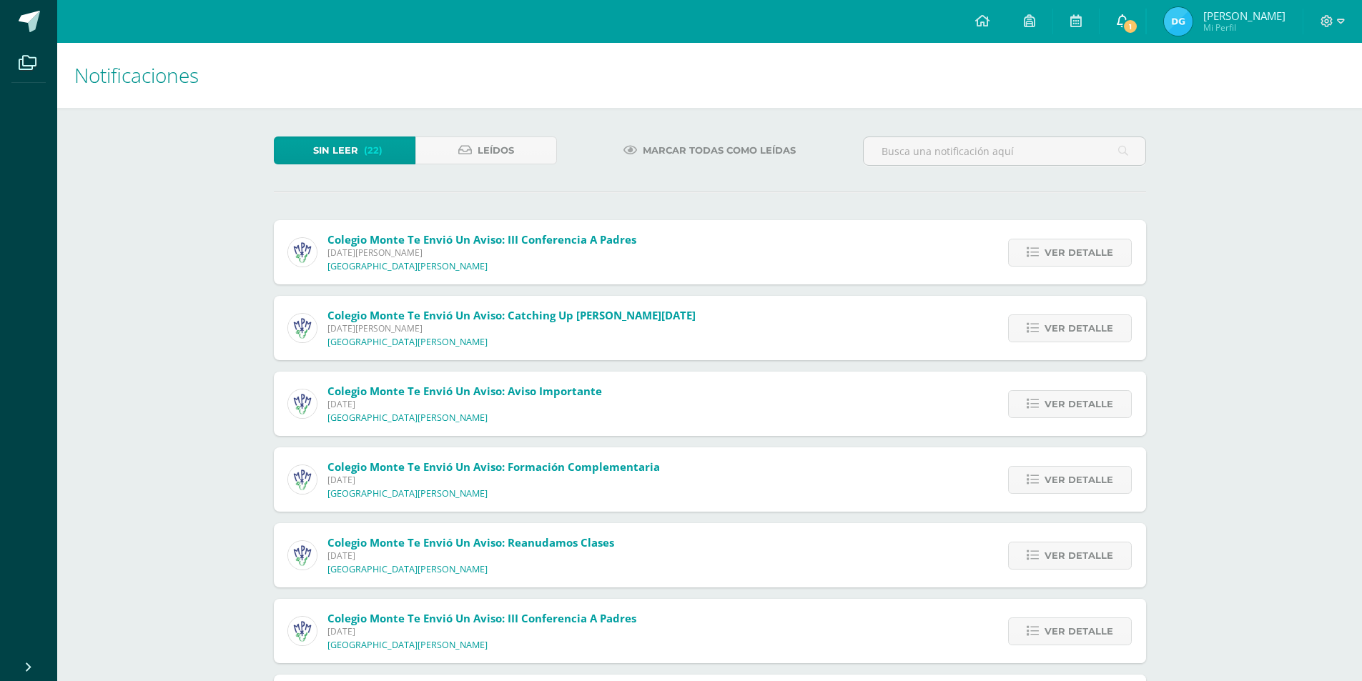
click at [1136, 29] on span "1" at bounding box center [1131, 27] width 16 height 16
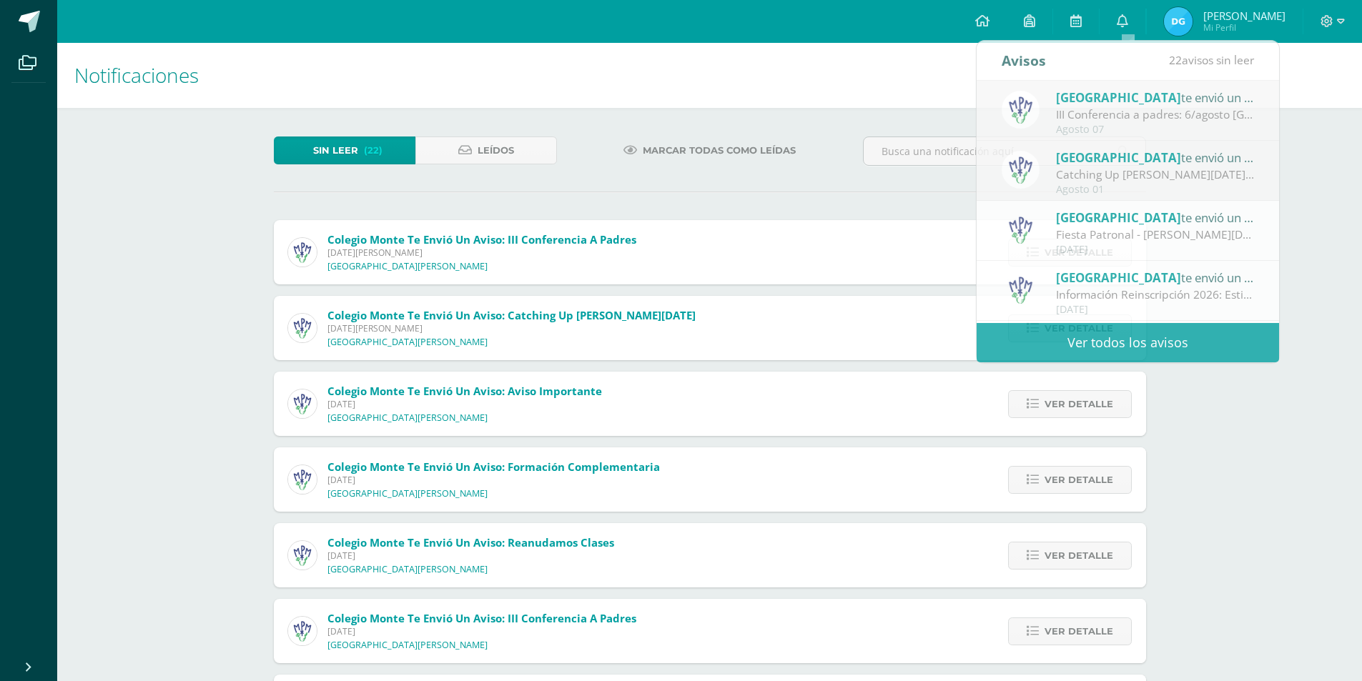
click at [1216, 22] on span "Mi Perfil" at bounding box center [1244, 27] width 82 height 12
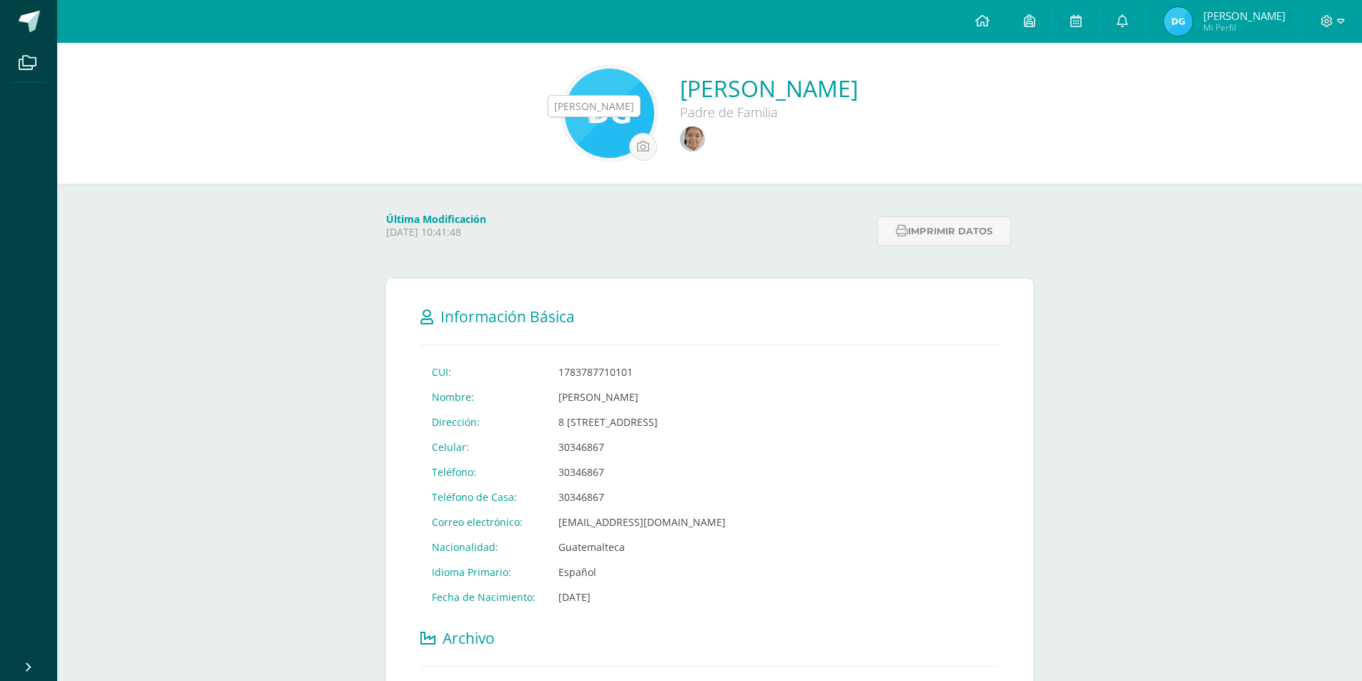
click at [680, 145] on img at bounding box center [692, 139] width 25 height 25
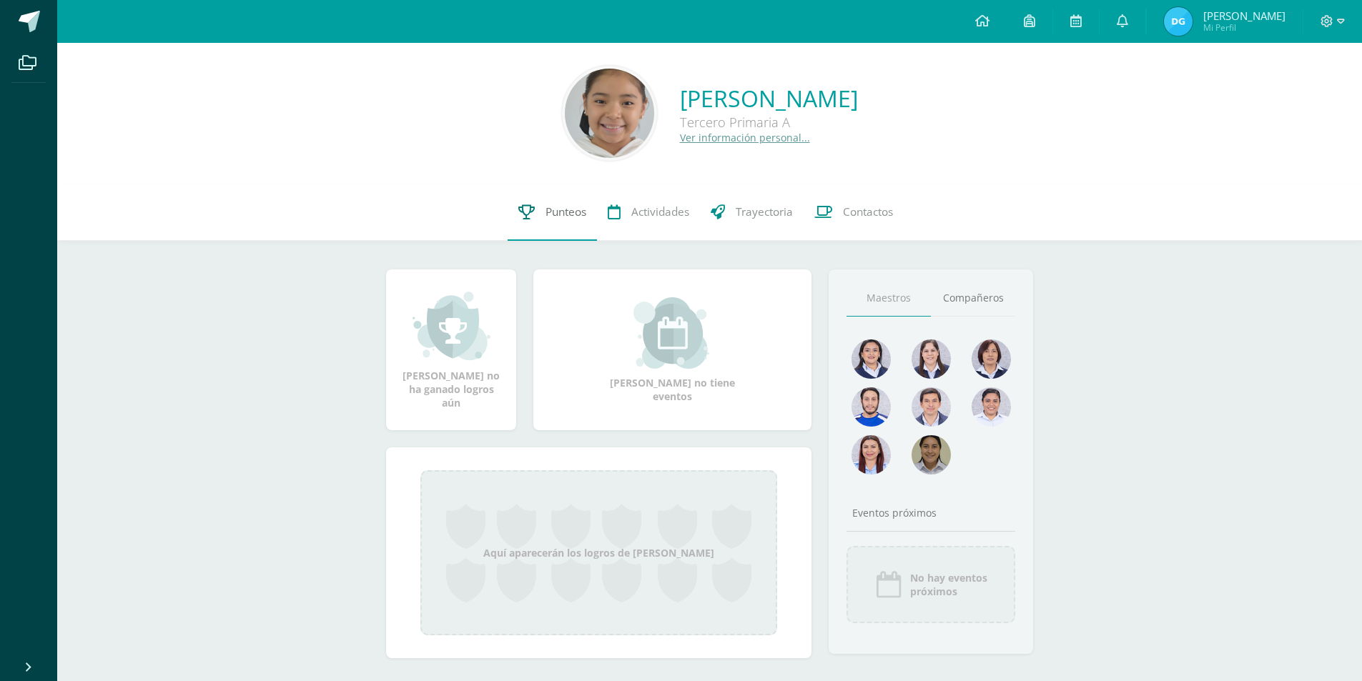
click at [578, 215] on span "Punteos" at bounding box center [566, 211] width 41 height 15
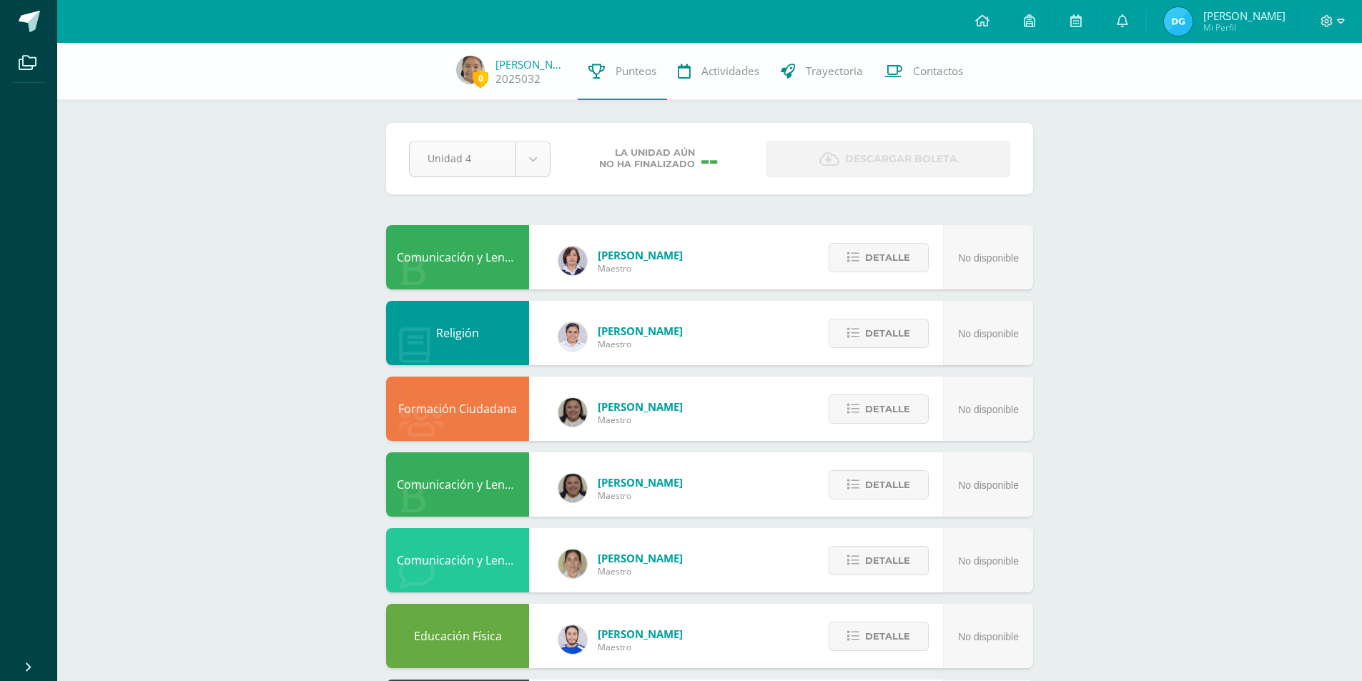
click at [494, 167] on body "Archivos Cerrar panel Configuración Cerrar sesión [PERSON_NAME] Mi Perfil Aviso…" at bounding box center [681, 576] width 1362 height 1152
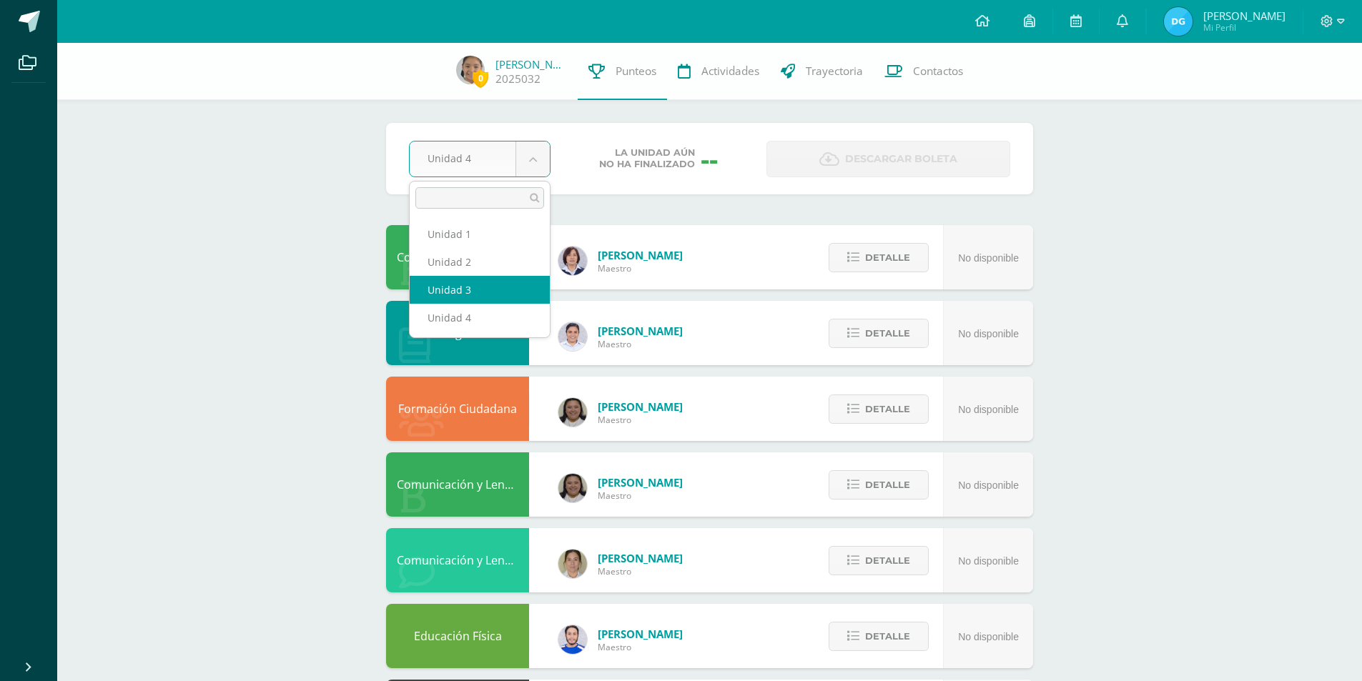
select select "Unidad 3"
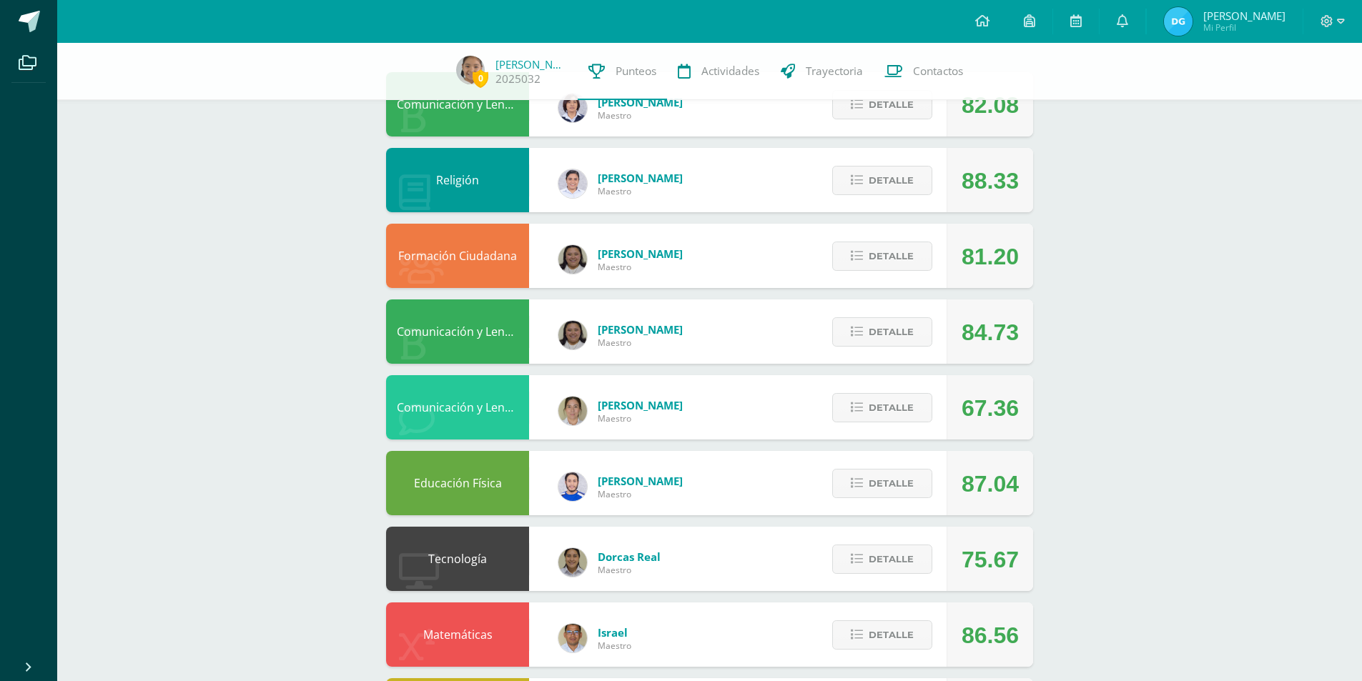
scroll to position [215, 0]
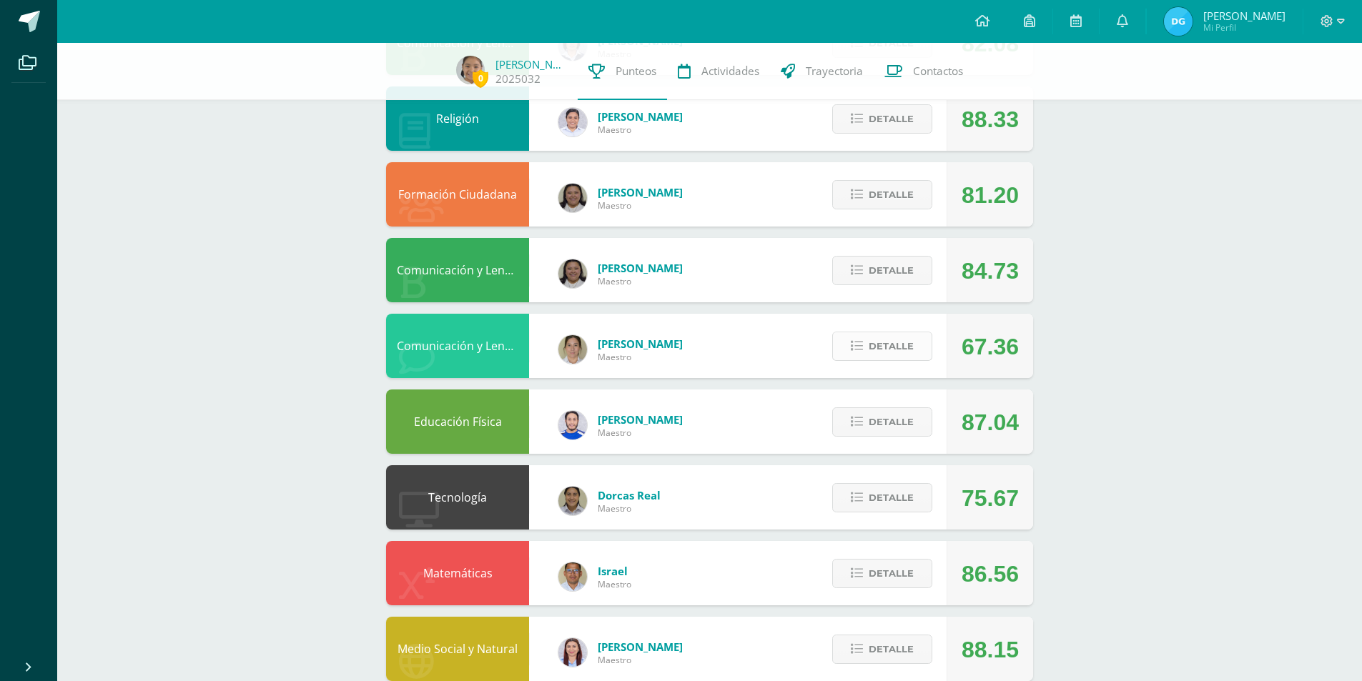
click at [847, 347] on button "Detalle" at bounding box center [882, 346] width 100 height 29
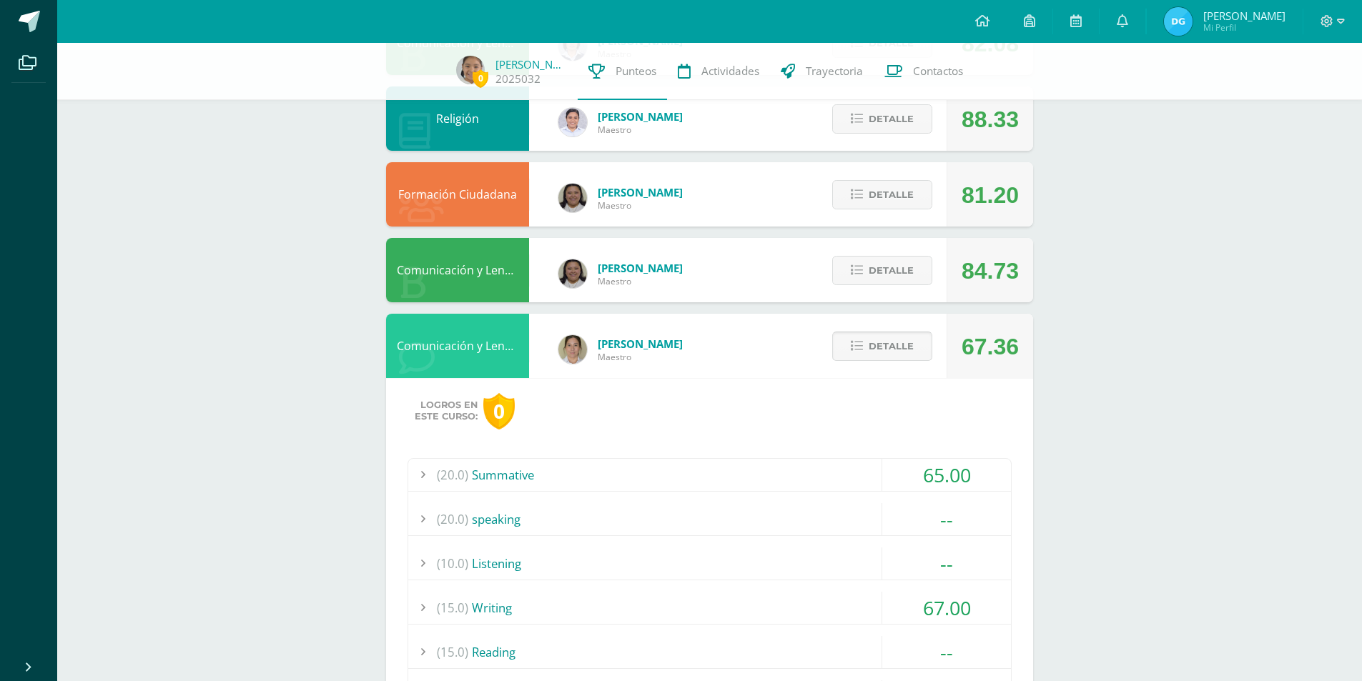
click at [889, 349] on span "Detalle" at bounding box center [891, 346] width 45 height 26
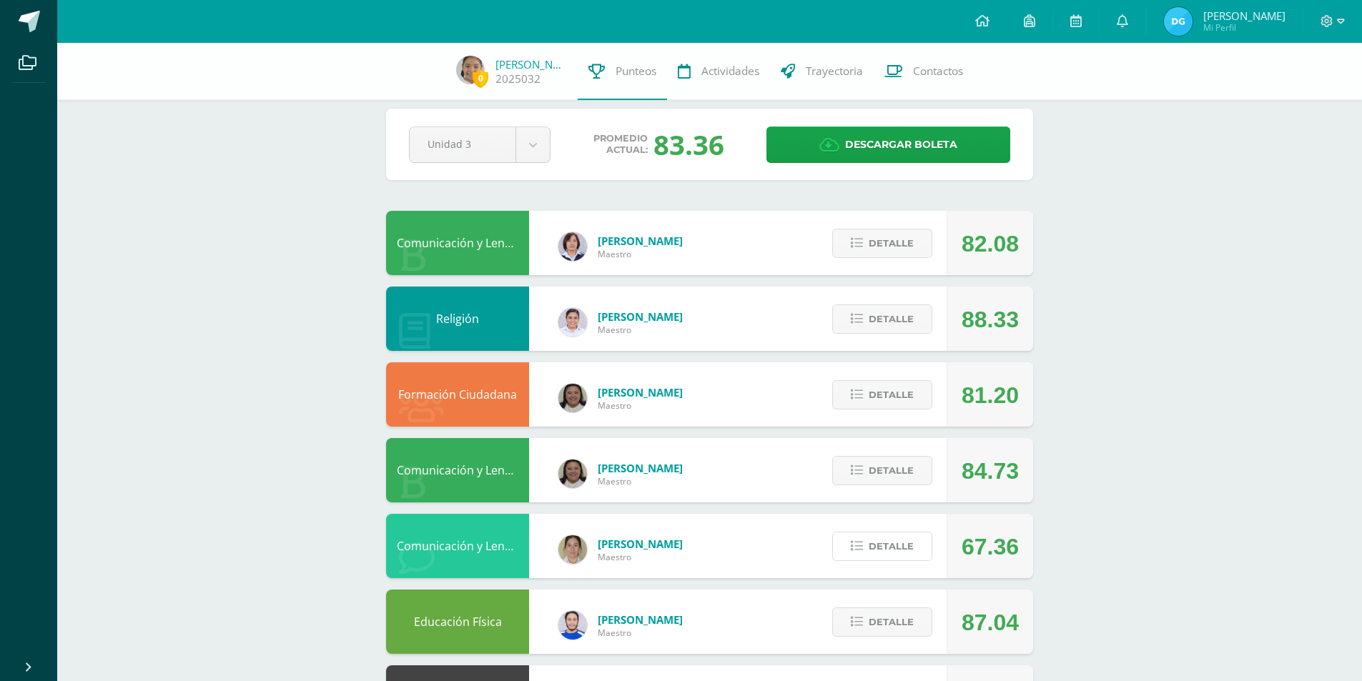
scroll to position [0, 0]
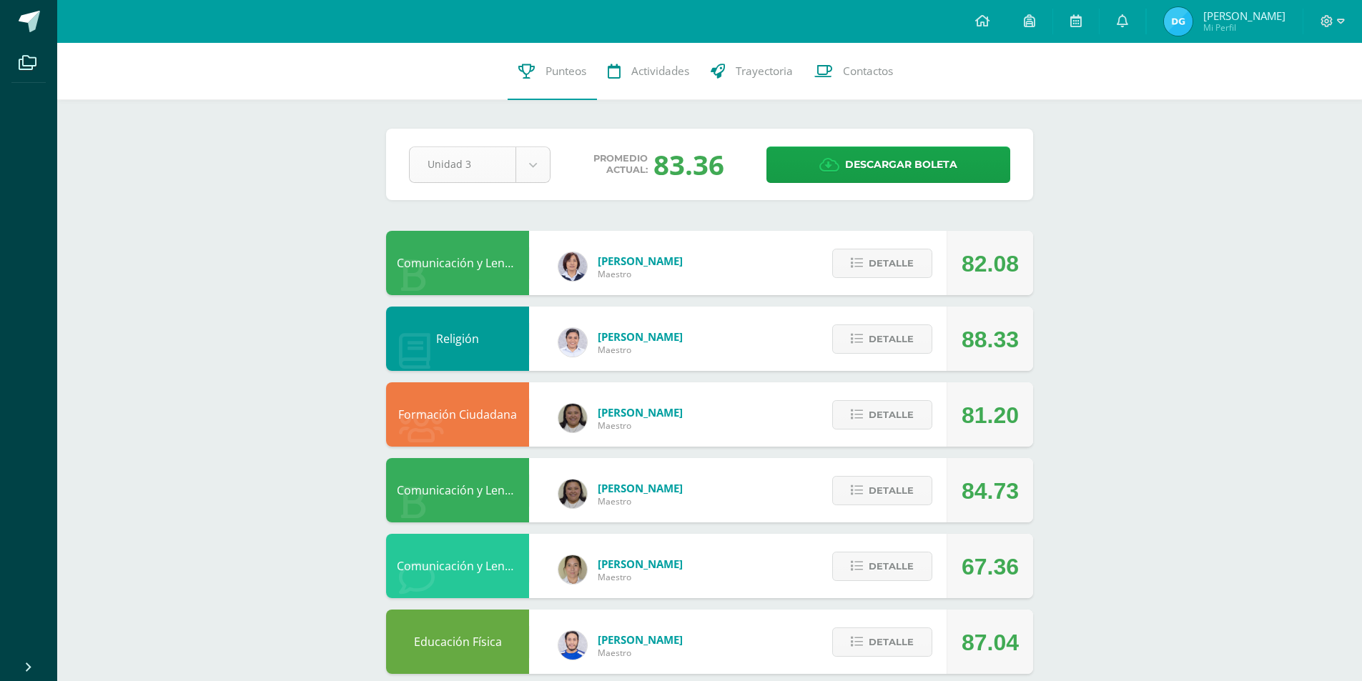
click at [529, 172] on body "Archivos Cerrar panel Configuración Cerrar sesión Diana Elizabeth Mi Perfil Avi…" at bounding box center [681, 579] width 1362 height 1158
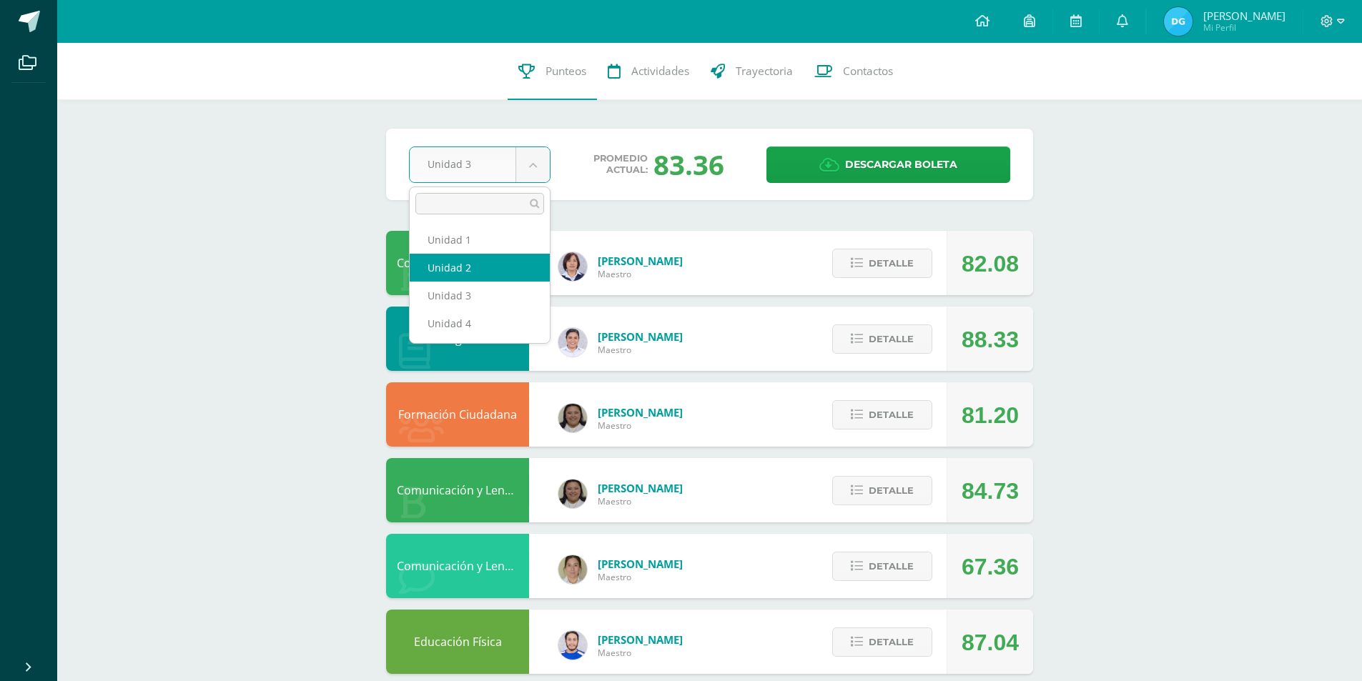
select select "Unidad 2"
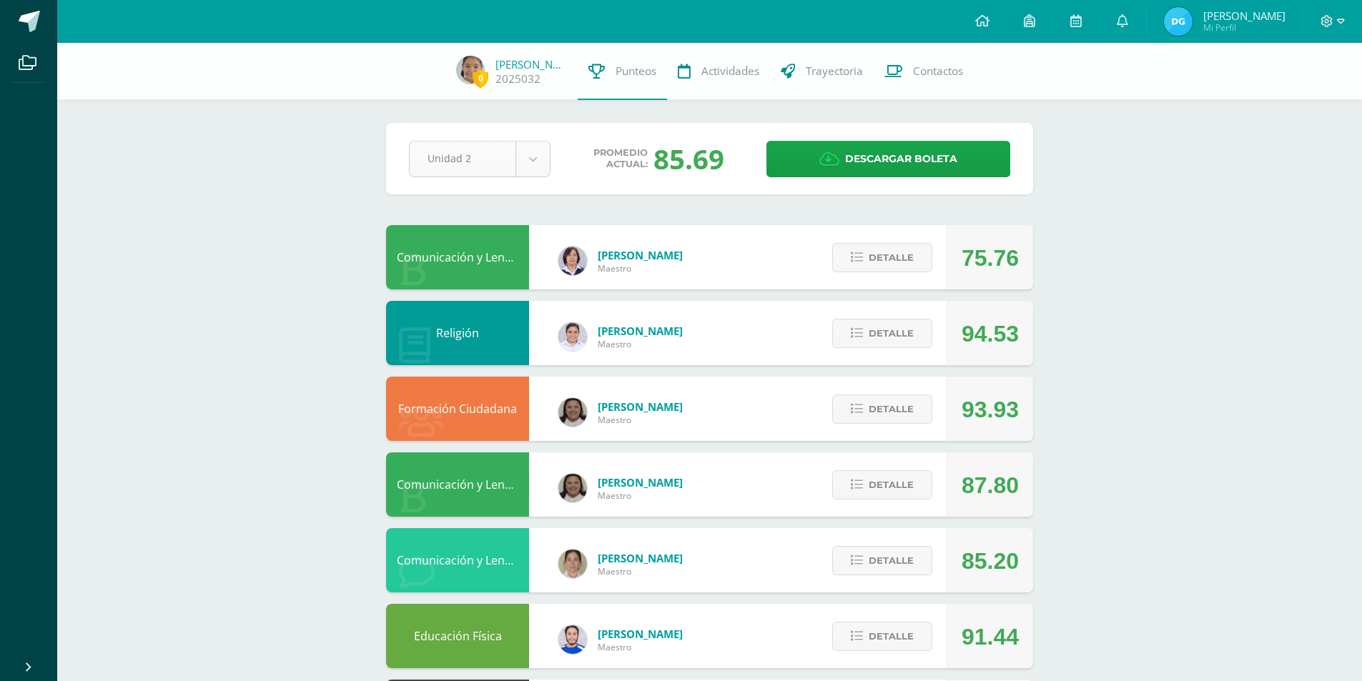
click at [527, 164] on body "Archivos Cerrar panel Configuración Cerrar sesión [PERSON_NAME] Mi Perfil Aviso…" at bounding box center [681, 576] width 1362 height 1152
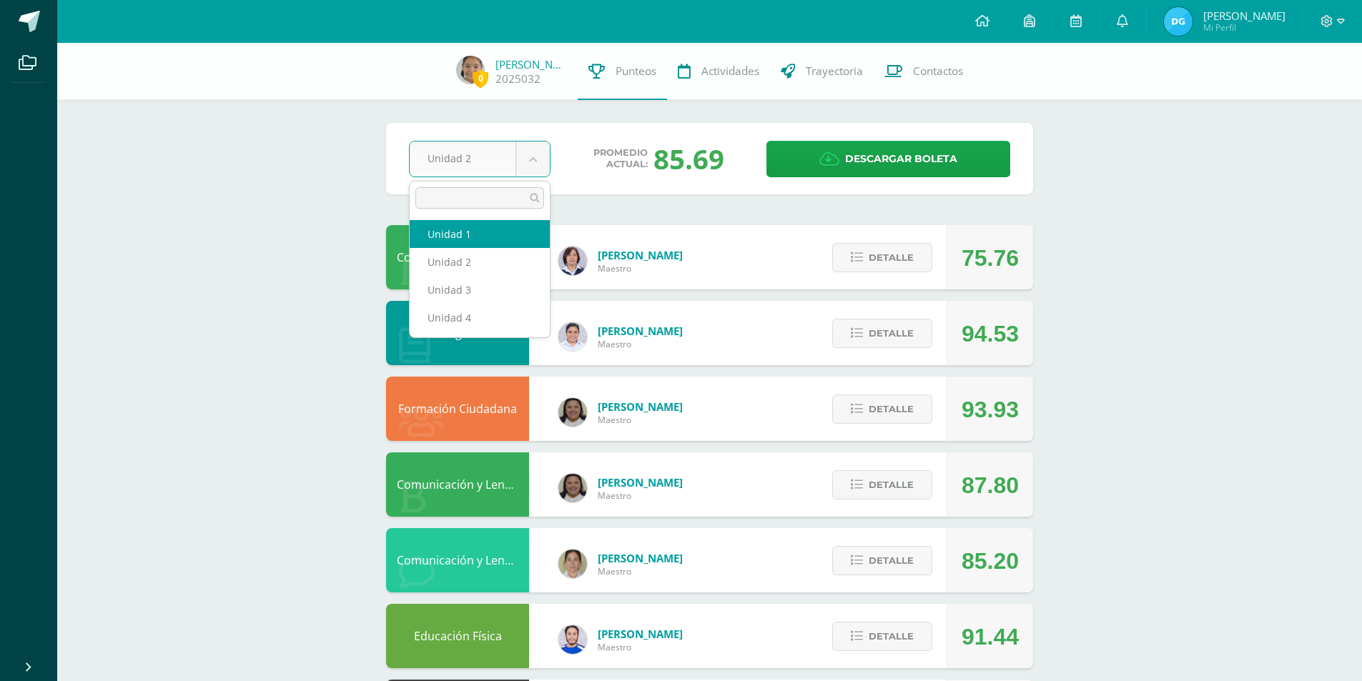
select select "Unidad 1"
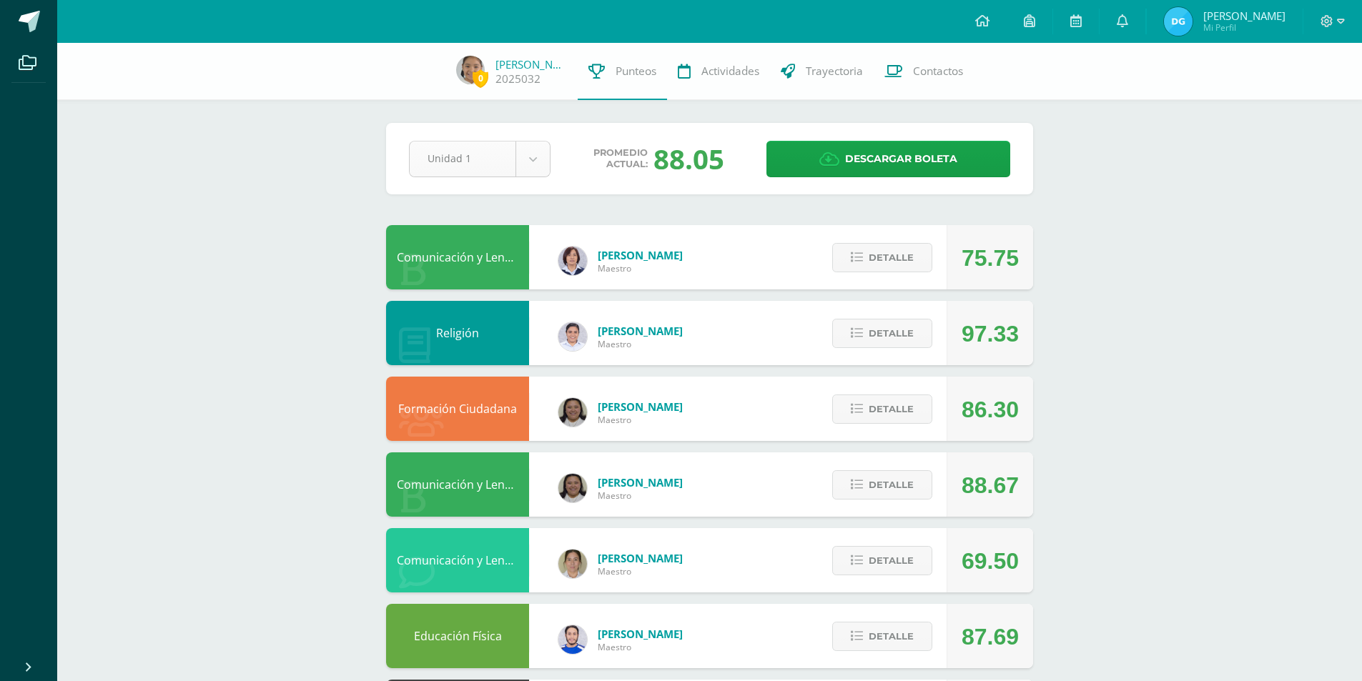
click at [530, 162] on body "Archivos Cerrar panel Configuración Cerrar sesión [PERSON_NAME] Mi Perfil Aviso…" at bounding box center [681, 576] width 1362 height 1152
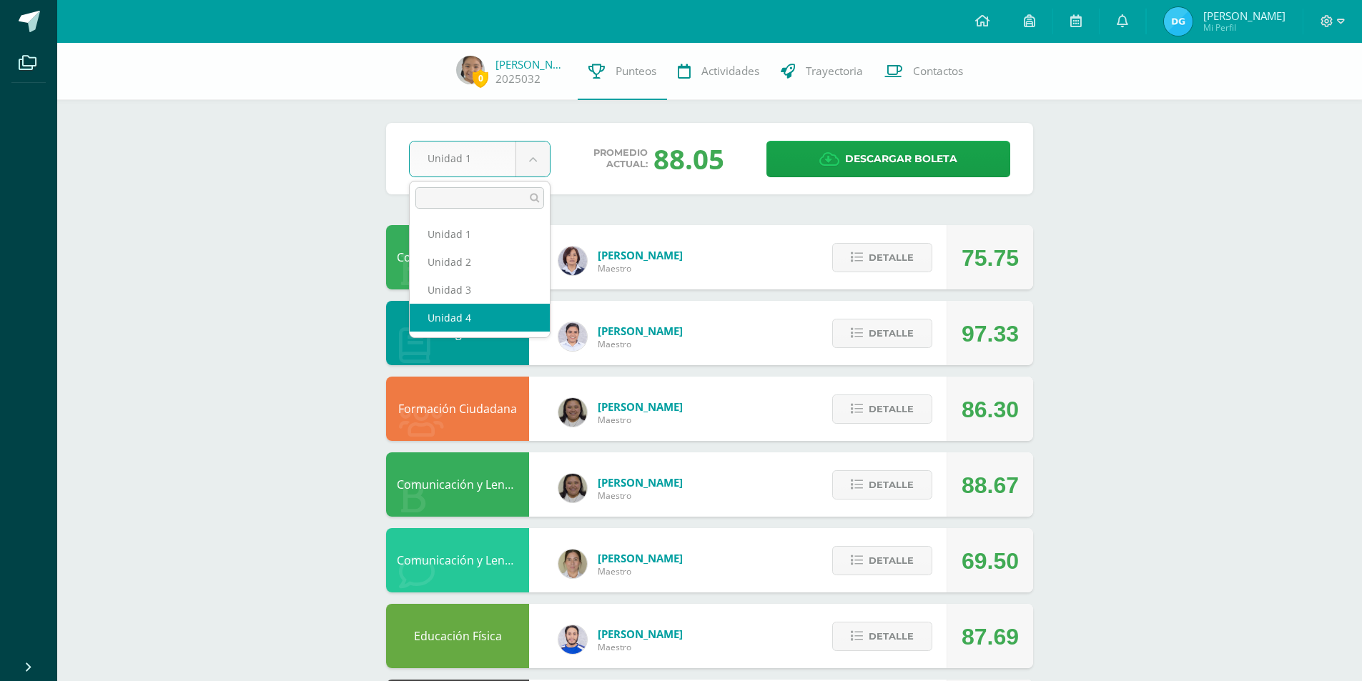
select select "Unidad 4"
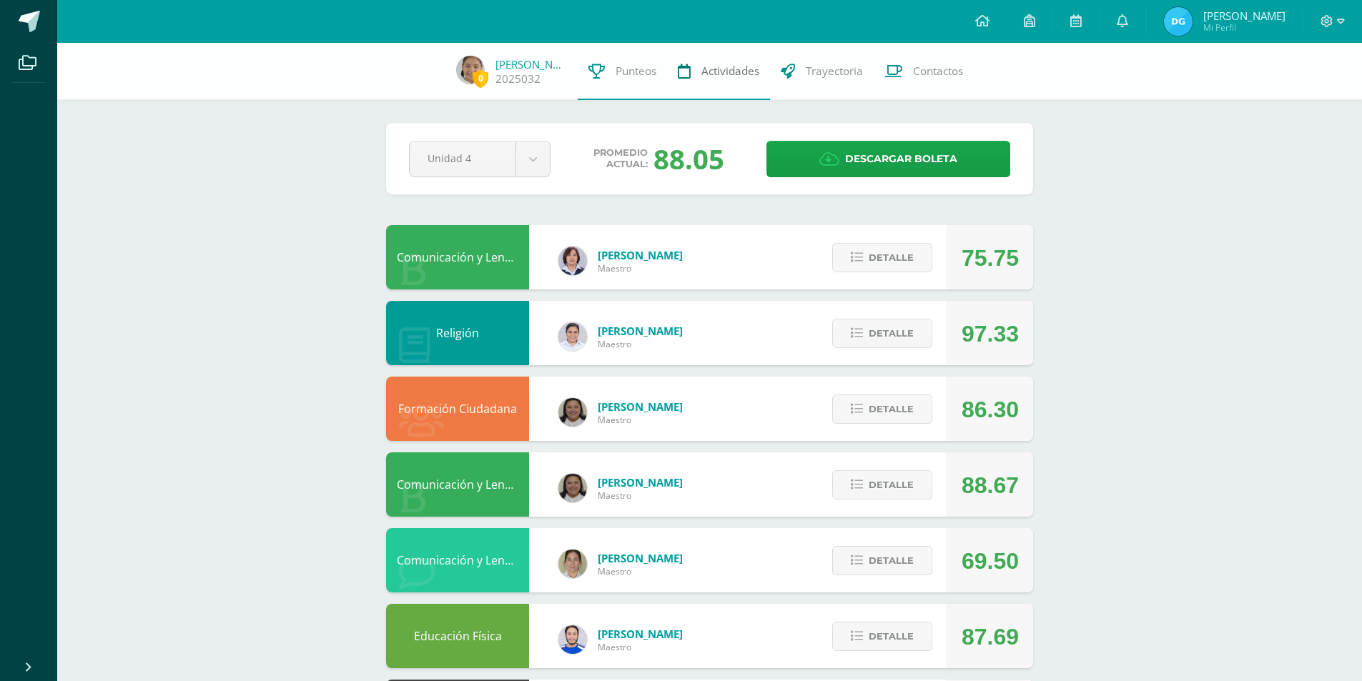
click at [740, 80] on link "Actividades" at bounding box center [718, 71] width 103 height 57
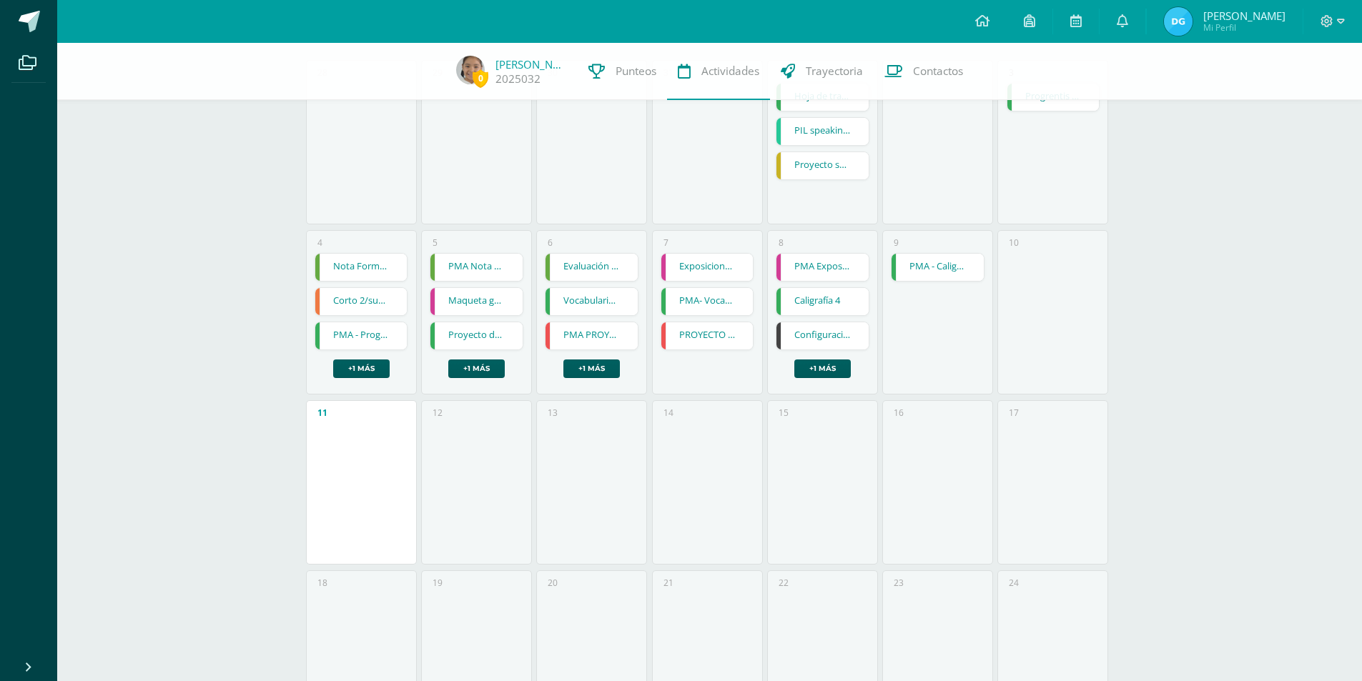
scroll to position [215, 0]
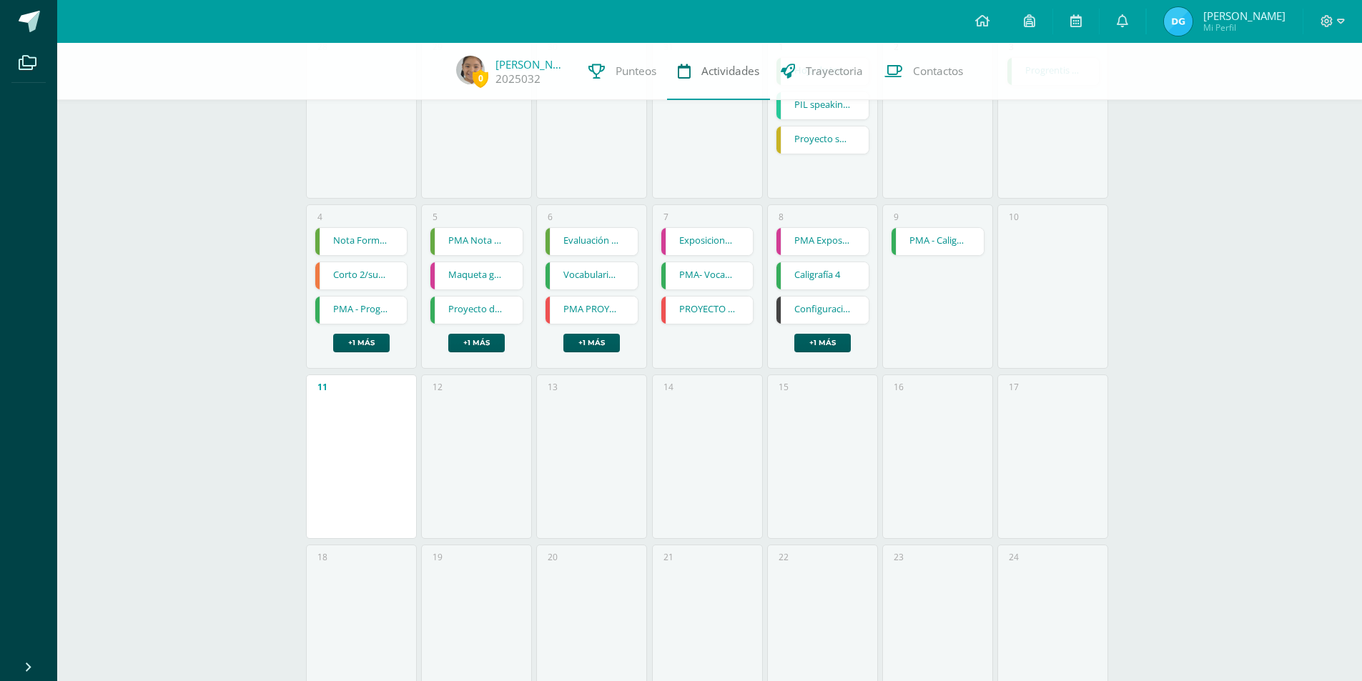
click at [706, 73] on span "Actividades" at bounding box center [730, 71] width 58 height 15
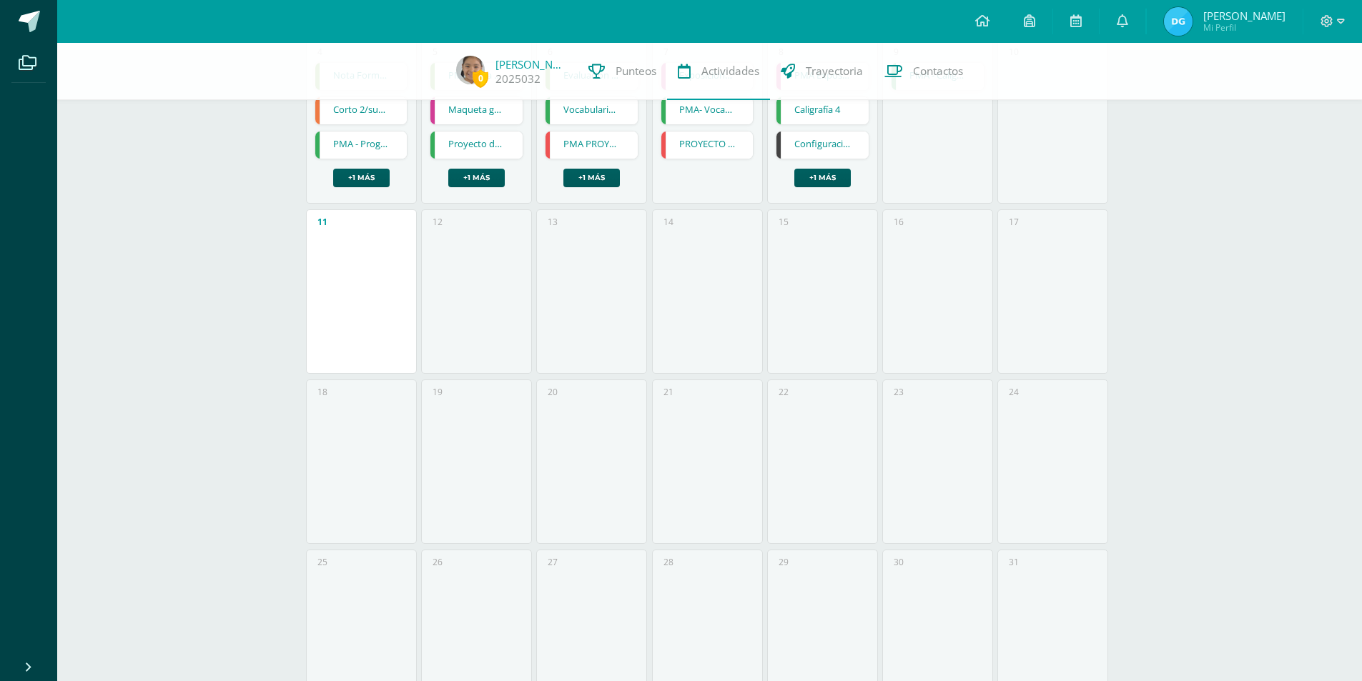
scroll to position [429, 0]
